Goal: Check status

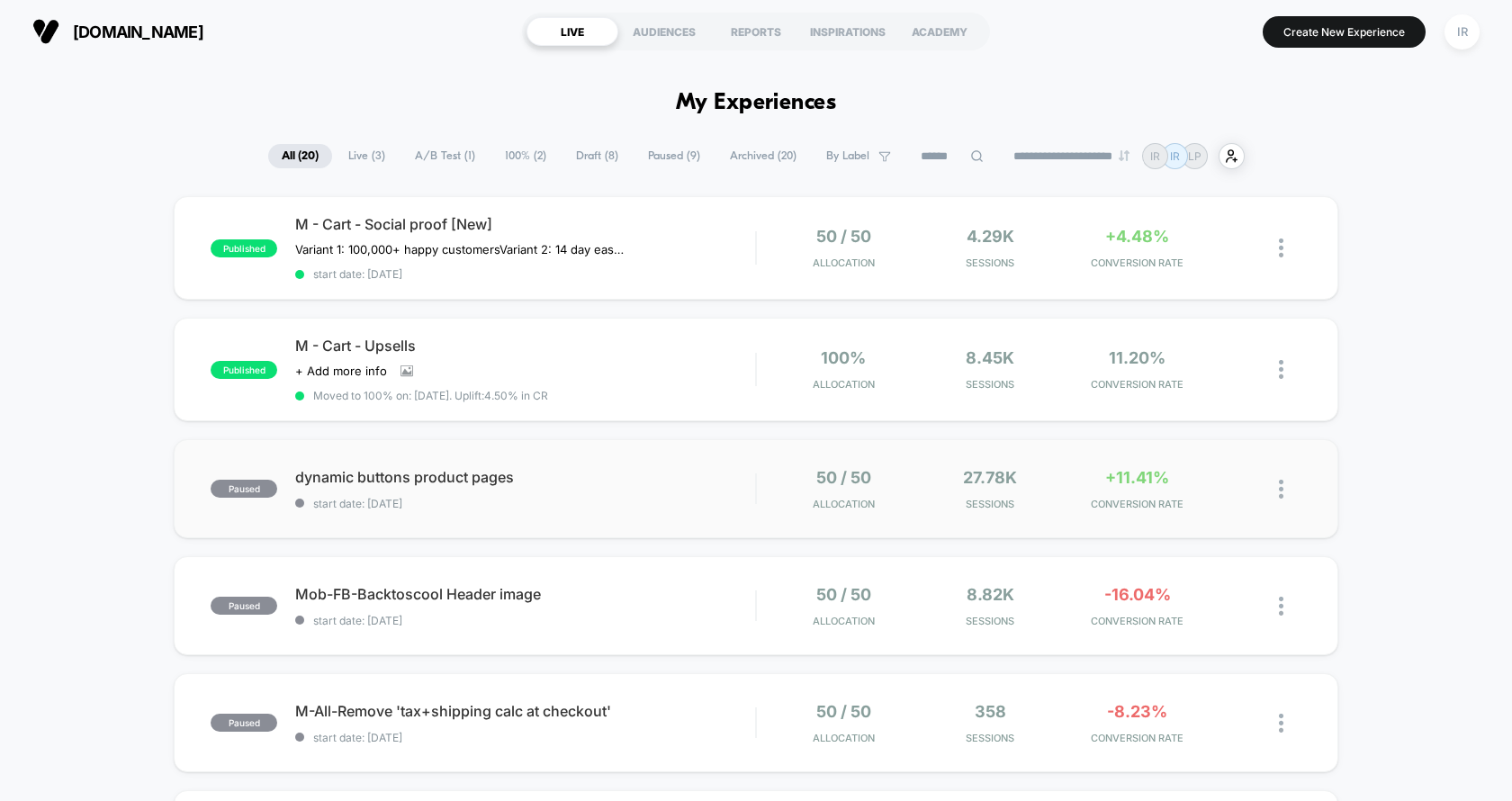
click at [869, 508] on div "paused dynamic buttons product pages start date: [DATE] 50 / 50 Allocation 27.7…" at bounding box center [756, 489] width 1165 height 99
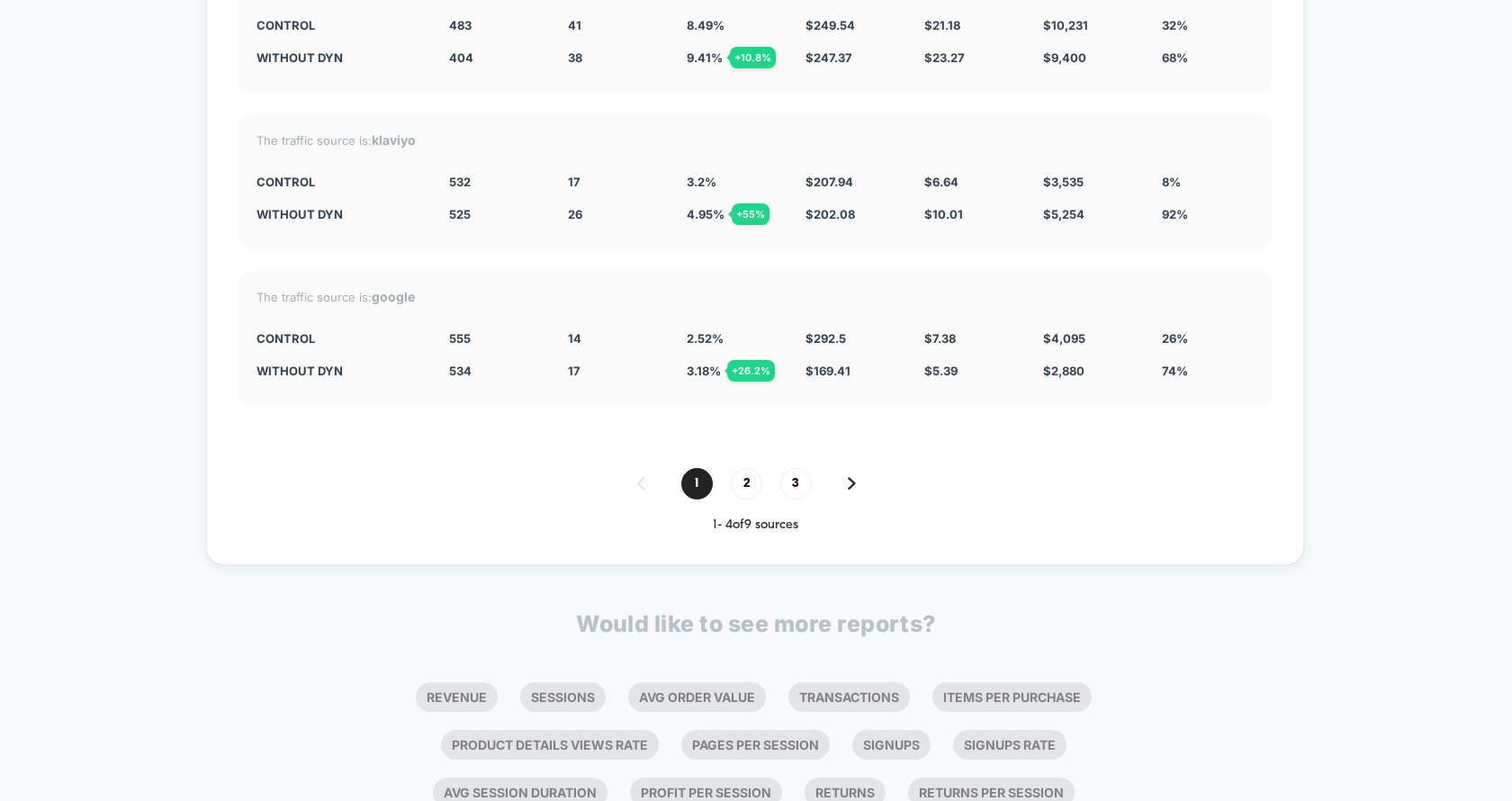
scroll to position [4104, 0]
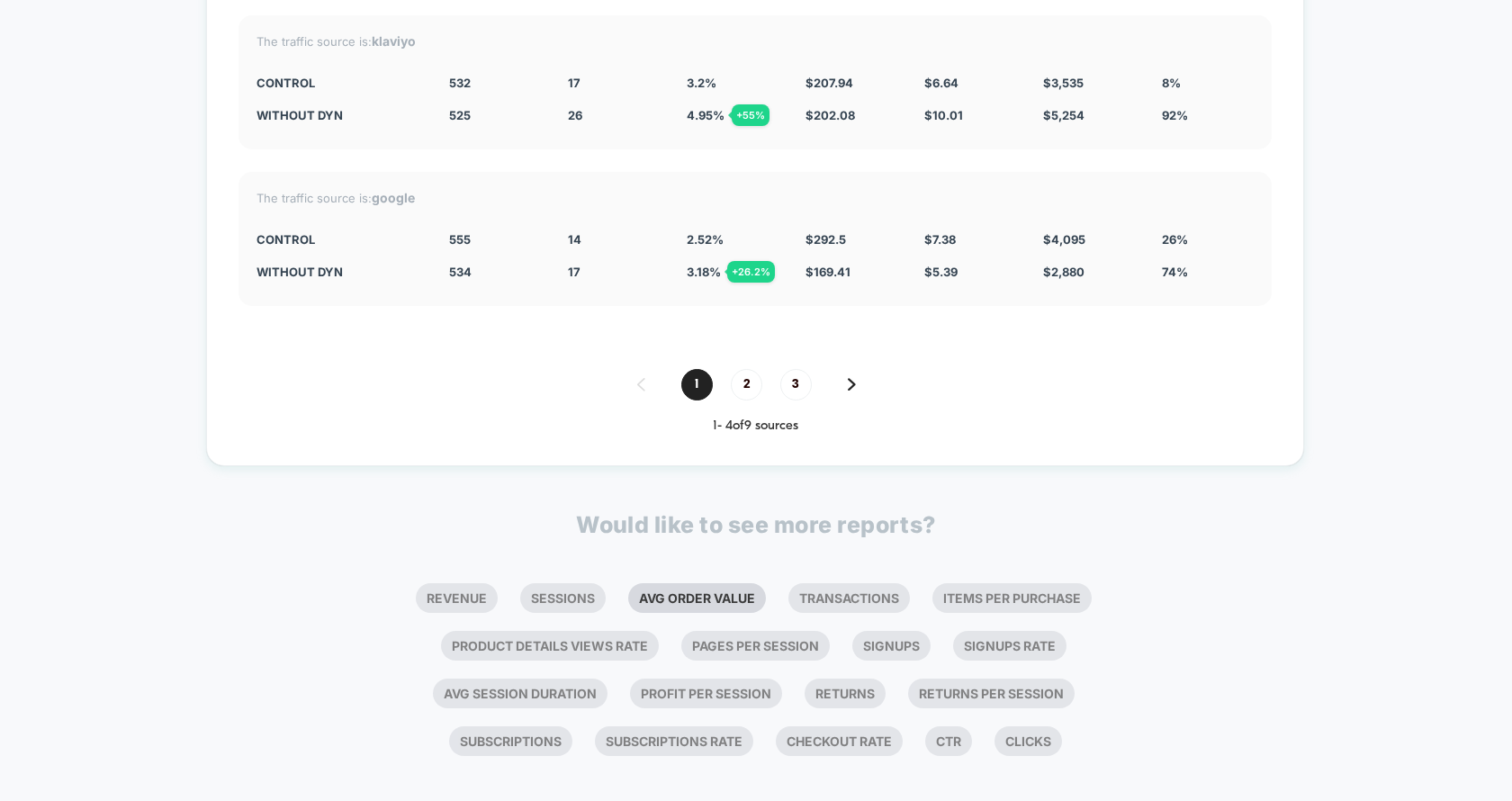
click at [676, 583] on li "Avg Order Value" at bounding box center [696, 598] width 137 height 30
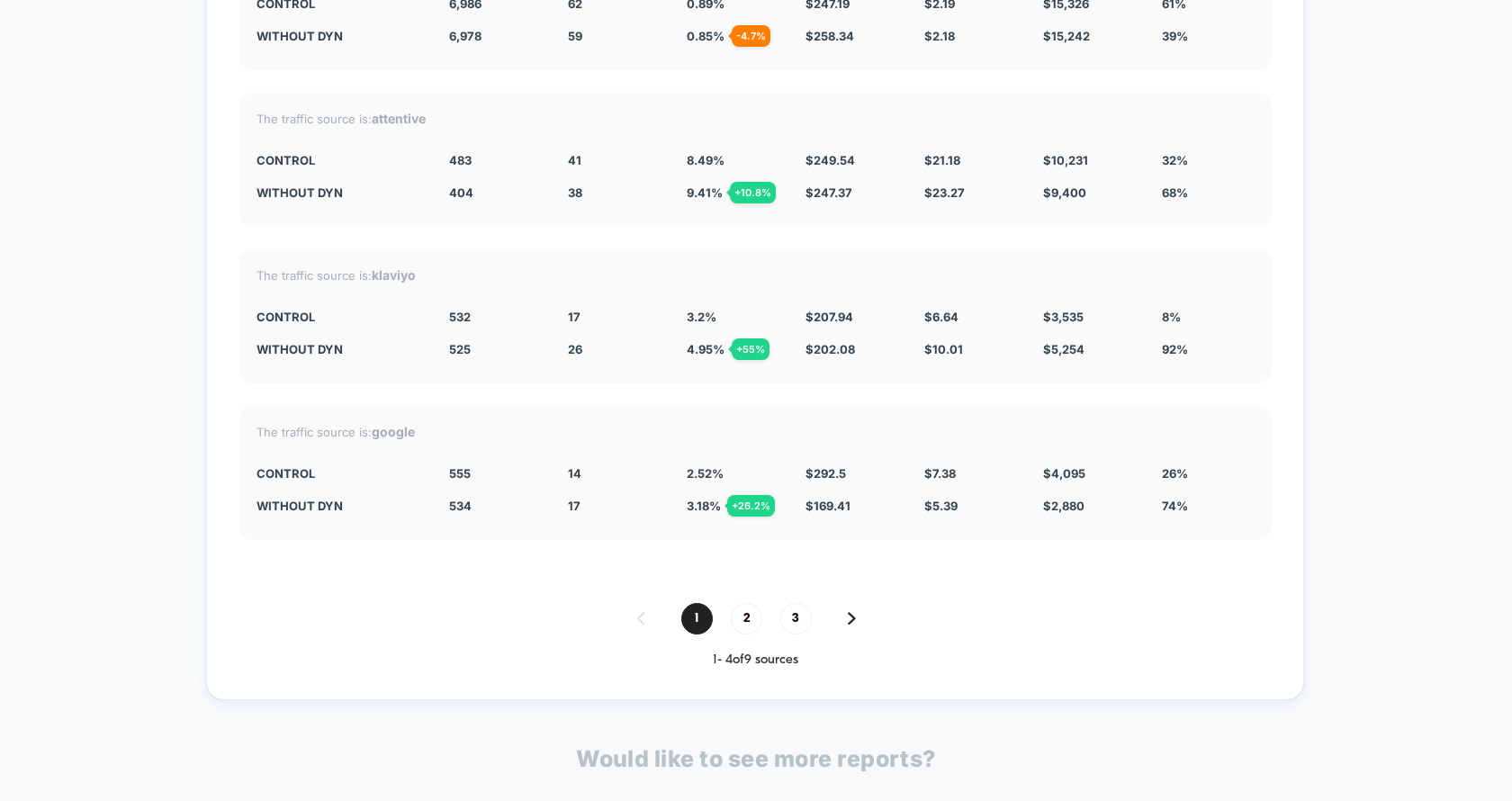
scroll to position [4547, 0]
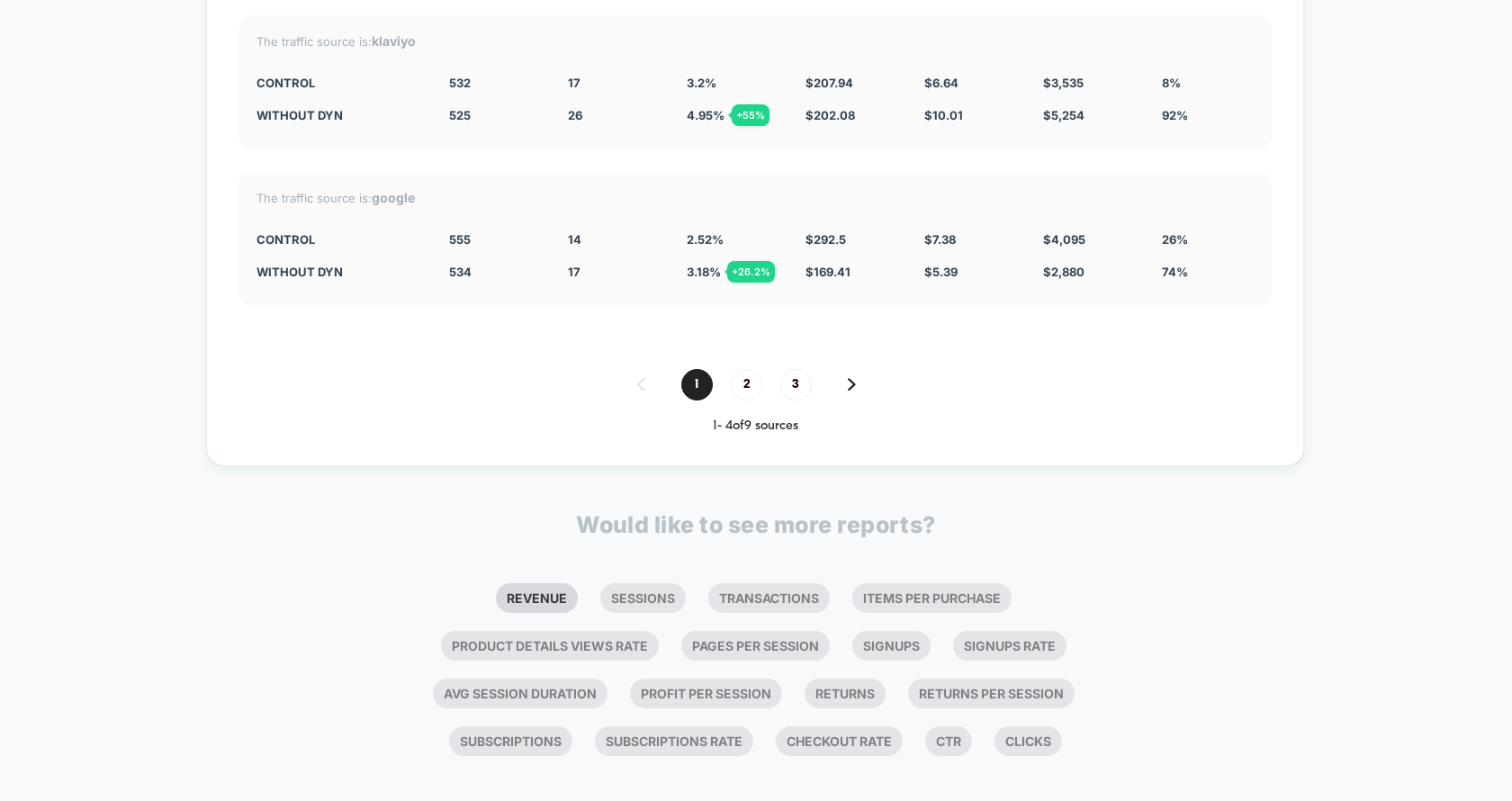
click at [556, 583] on li "Revenue" at bounding box center [537, 598] width 82 height 30
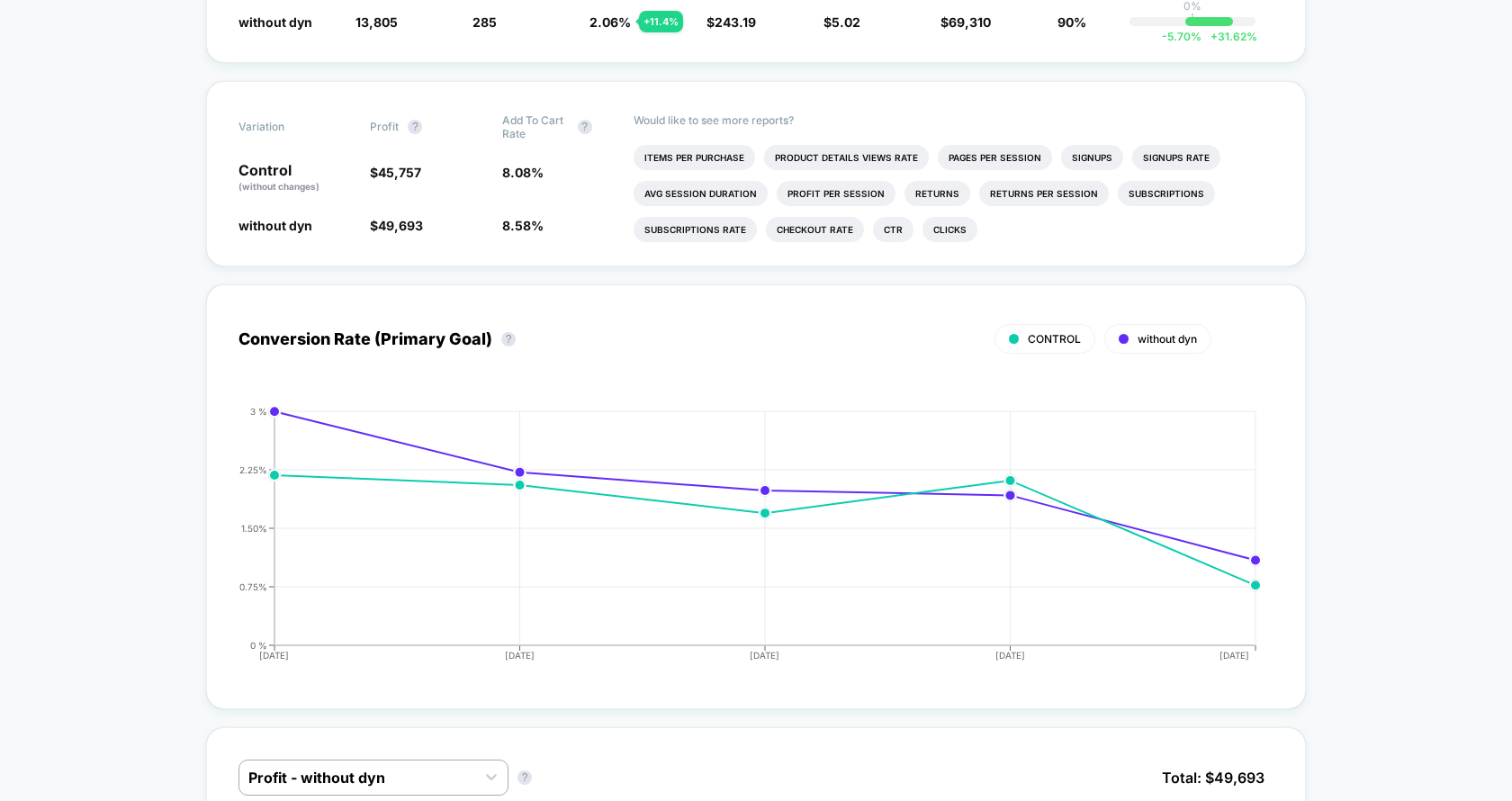
scroll to position [0, 0]
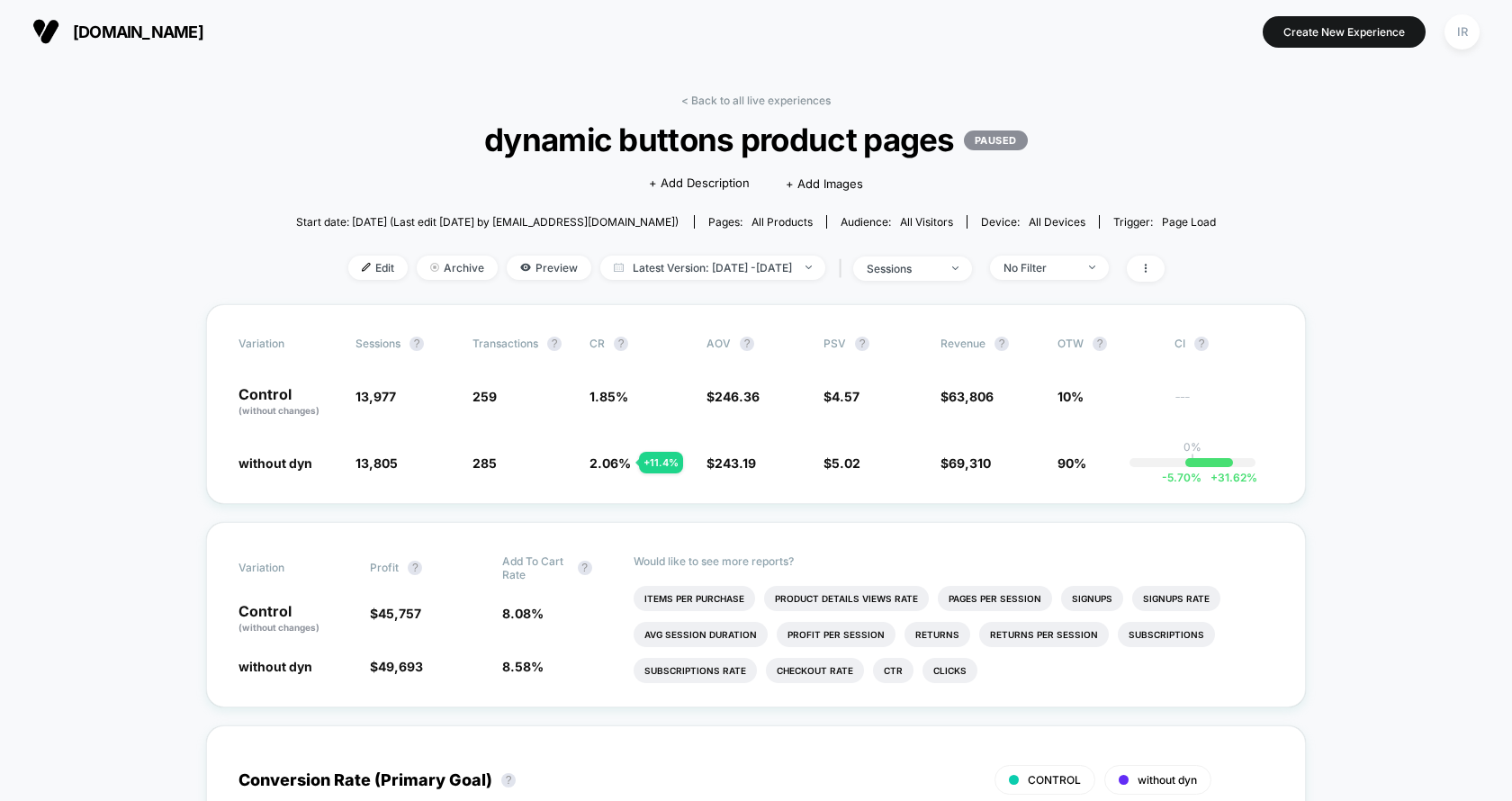
click at [709, 96] on link "< Back to all live experiences" at bounding box center [756, 100] width 150 height 13
